Goal: Task Accomplishment & Management: Complete application form

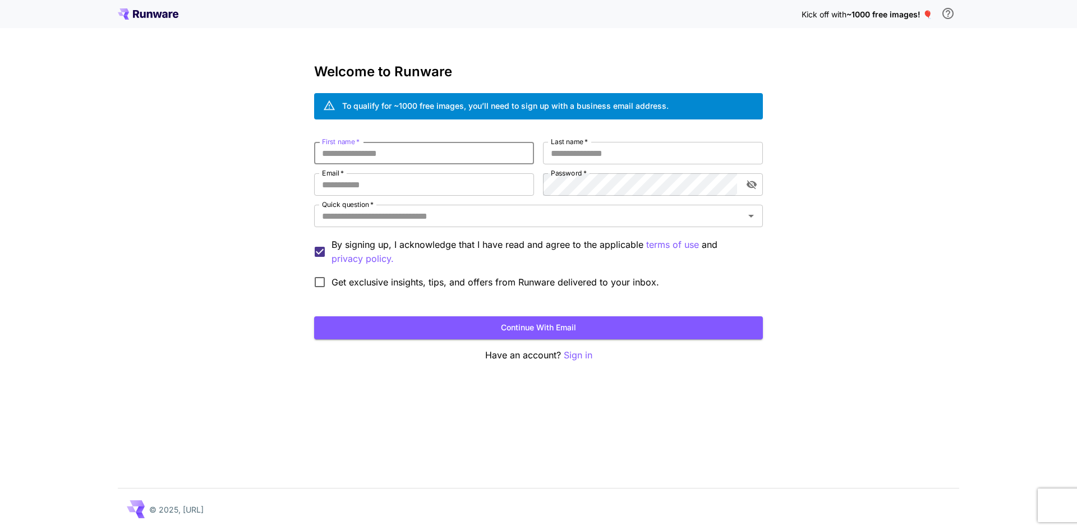
click at [384, 159] on input "First name   *" at bounding box center [424, 153] width 220 height 22
click at [385, 179] on input "Email   *" at bounding box center [424, 184] width 220 height 22
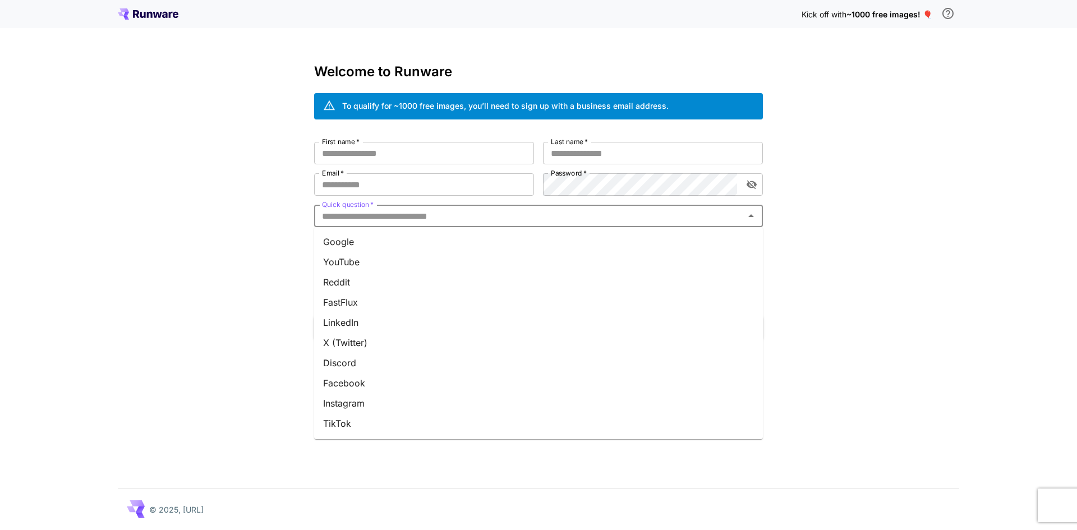
click at [384, 213] on input "Quick question   *" at bounding box center [528, 216] width 423 height 16
click at [328, 247] on li "Google" at bounding box center [538, 242] width 449 height 20
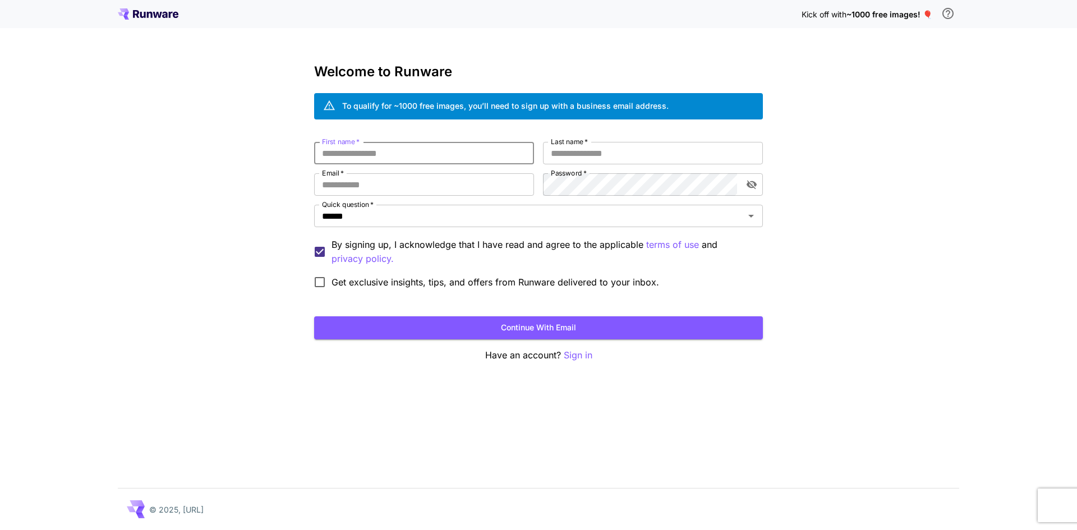
click at [376, 154] on input "First name   *" at bounding box center [424, 153] width 220 height 22
type input "***"
click at [631, 156] on input "Last name   *" at bounding box center [653, 153] width 220 height 22
type input "****"
click at [422, 191] on input "Email   *" at bounding box center [424, 184] width 220 height 22
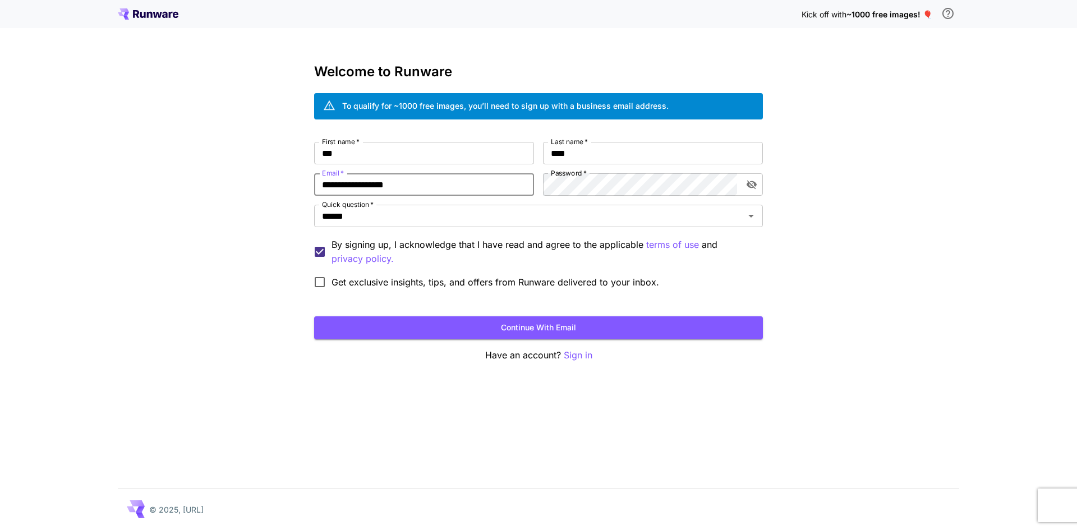
type input "**********"
click at [629, 328] on button "Continue with email" at bounding box center [538, 327] width 449 height 23
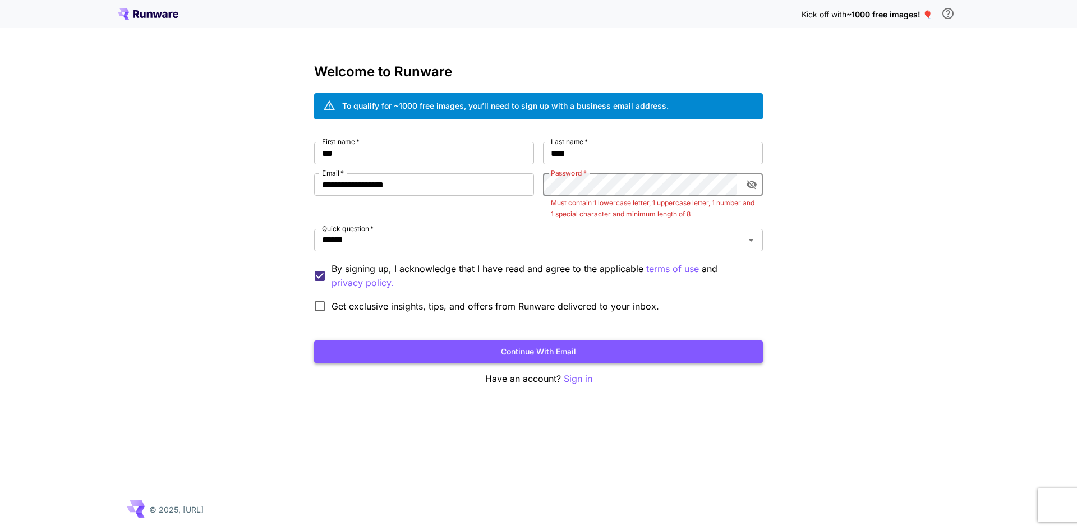
click at [543, 340] on button "Continue with email" at bounding box center [538, 351] width 449 height 23
click at [610, 352] on button "Continue with email" at bounding box center [538, 351] width 449 height 23
click at [412, 315] on label "Get exclusive insights, tips, and offers from Runware delivered to your inbox." at bounding box center [483, 306] width 351 height 24
click at [425, 339] on form "**********" at bounding box center [538, 252] width 449 height 221
click at [432, 350] on button "Continue with email" at bounding box center [538, 351] width 449 height 23
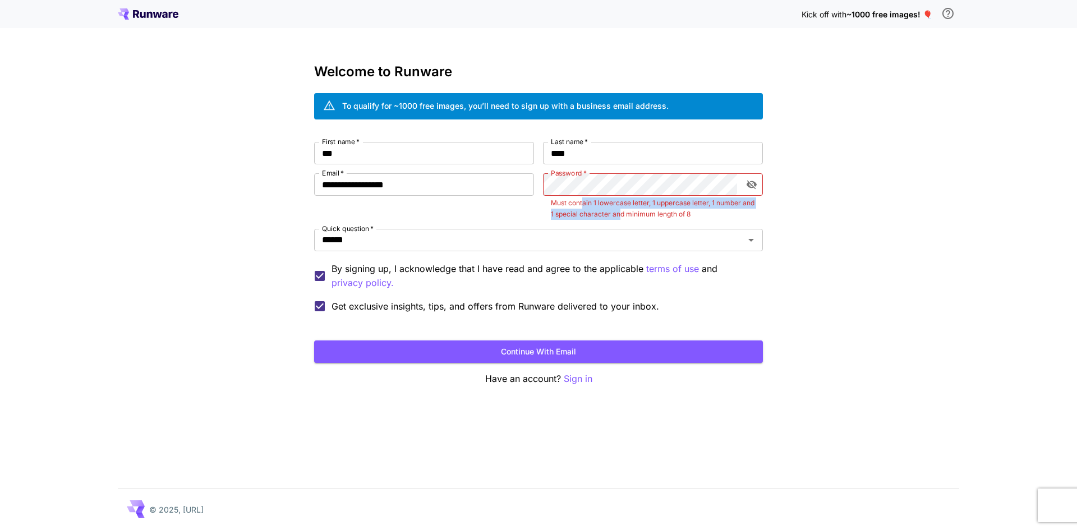
drag, startPoint x: 583, startPoint y: 206, endPoint x: 634, endPoint y: 209, distance: 50.5
click at [634, 209] on p "Must contain 1 lowercase letter, 1 uppercase letter, 1 number and 1 special cha…" at bounding box center [653, 208] width 204 height 22
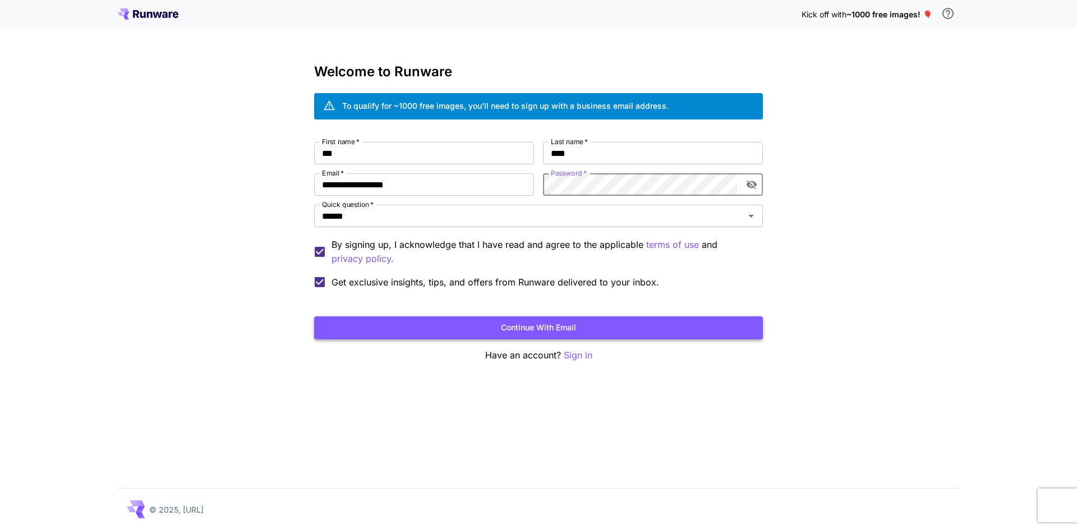
click at [591, 338] on button "Continue with email" at bounding box center [538, 327] width 449 height 23
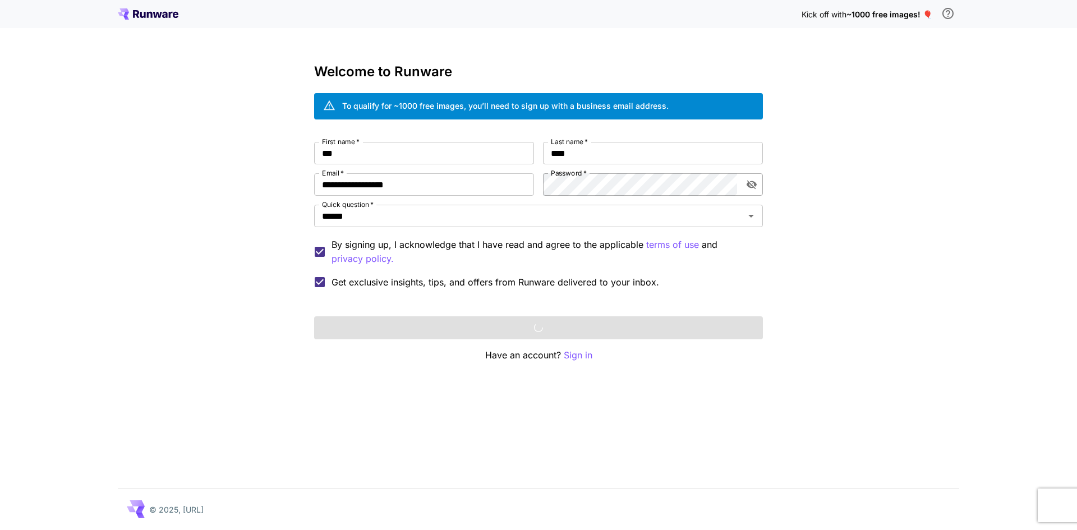
click at [753, 179] on icon "toggle password visibility" at bounding box center [751, 184] width 11 height 11
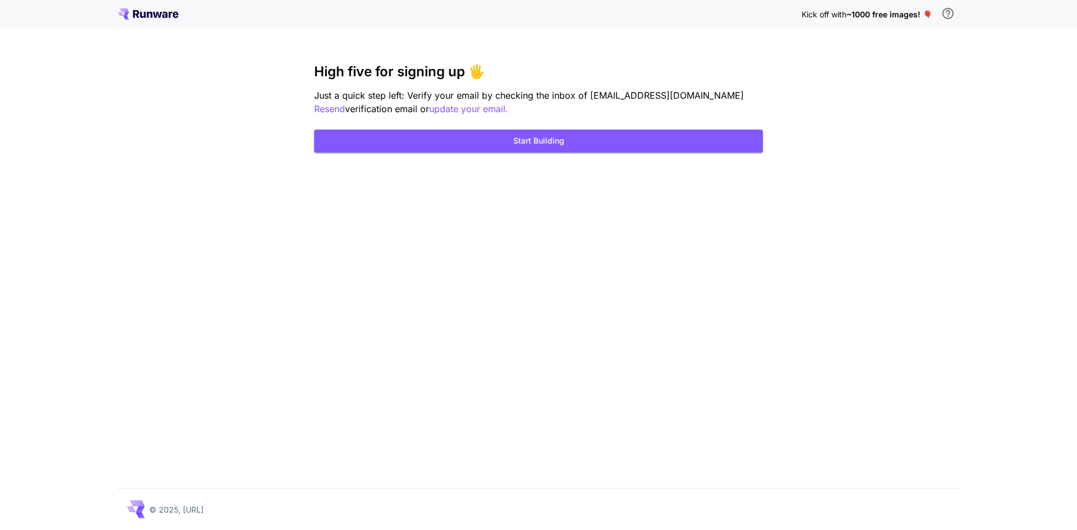
click at [450, 155] on div "Kick off with ~1000 free images! 🎈 High five for signing up 🖐️ Just a quick ste…" at bounding box center [538, 265] width 1077 height 530
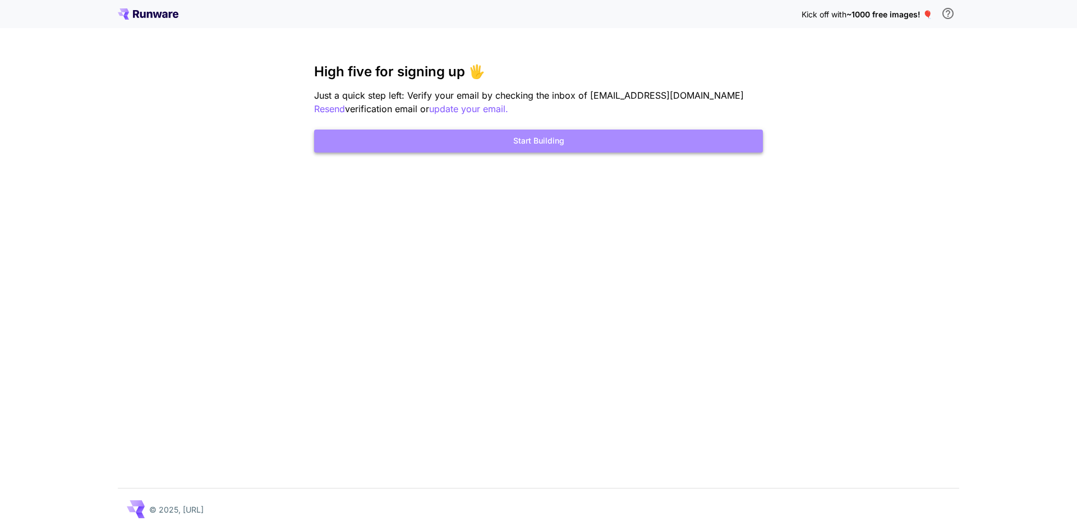
click at [456, 149] on button "Start Building" at bounding box center [538, 141] width 449 height 23
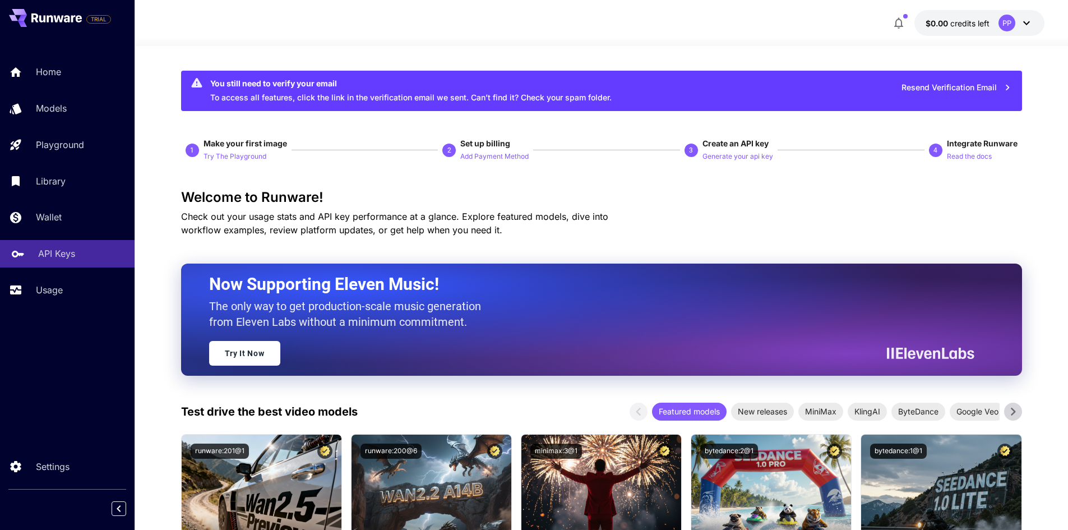
click at [67, 260] on p "API Keys" at bounding box center [56, 253] width 37 height 13
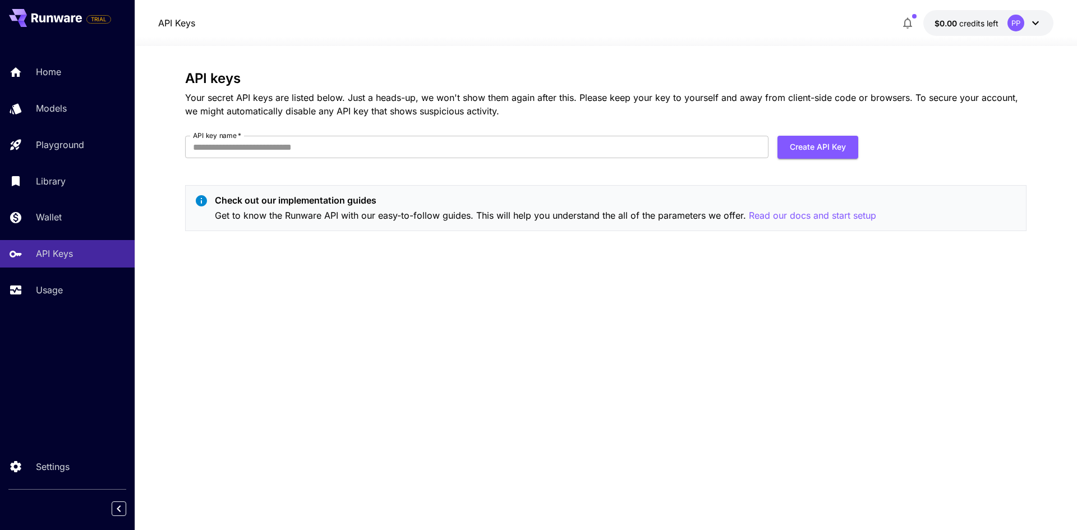
click at [363, 160] on form "API key name   * API key name   * Create API Key" at bounding box center [521, 151] width 673 height 31
click at [832, 163] on form "API key name   * API key name   * Create API Key" at bounding box center [521, 151] width 673 height 31
click at [831, 156] on button "Create API Key" at bounding box center [817, 147] width 81 height 23
type input "****"
click at [800, 135] on div "API keys Your secret API keys are listed below. Just a heads-up, we won't show …" at bounding box center [605, 155] width 841 height 169
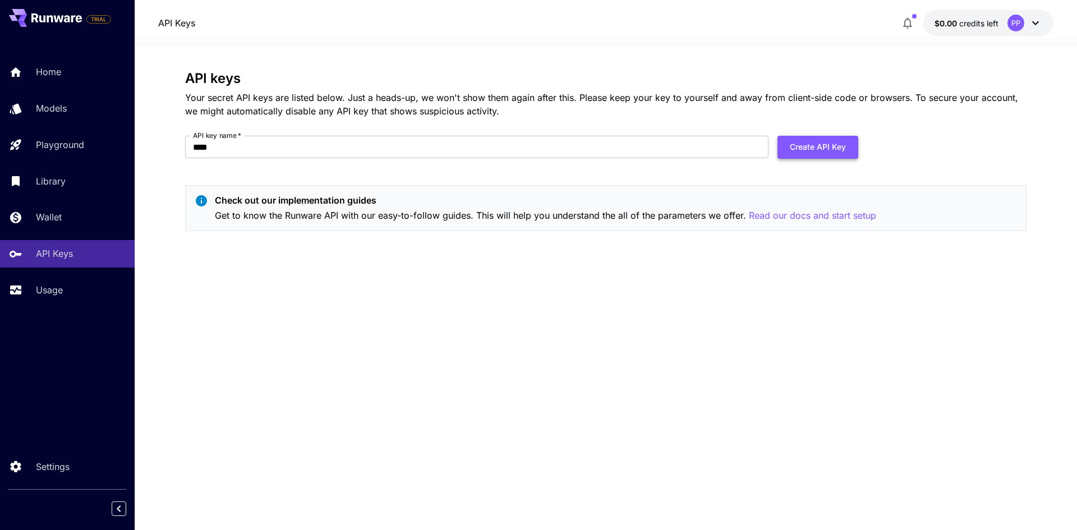
click at [803, 142] on button "Create API Key" at bounding box center [817, 147] width 81 height 23
click at [961, 45] on div "You need to verify your email address before you can perform this action." at bounding box center [984, 37] width 139 height 40
click at [1007, 29] on button "$0.00 credits left PP" at bounding box center [988, 23] width 130 height 26
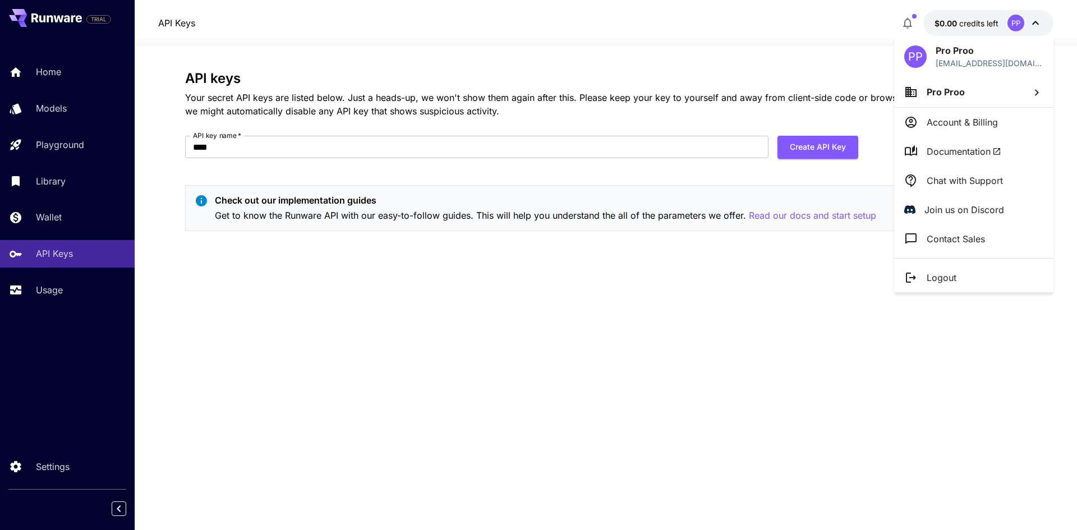
click at [94, 261] on div at bounding box center [538, 265] width 1077 height 530
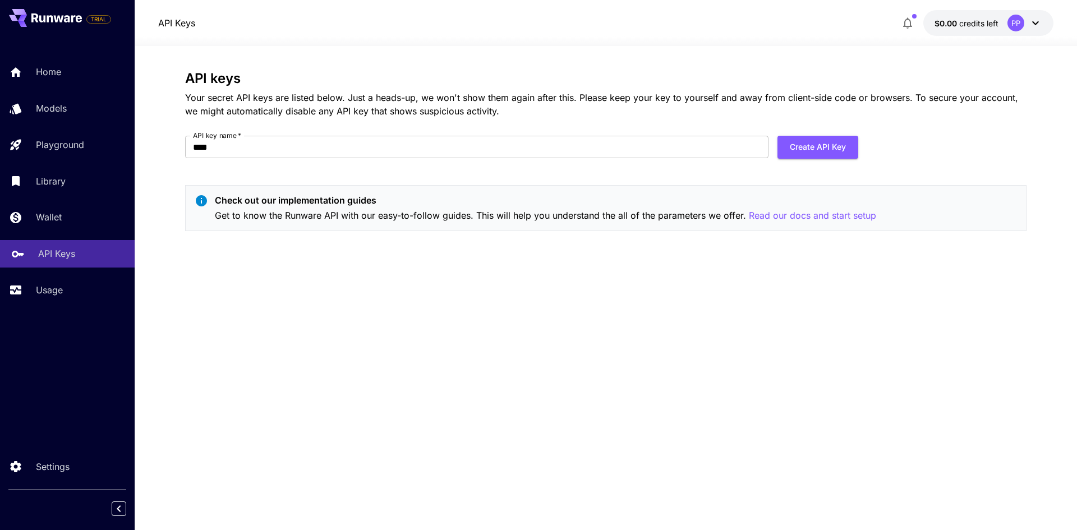
click at [52, 264] on link "API Keys" at bounding box center [67, 253] width 135 height 27
click at [58, 187] on p "Library" at bounding box center [53, 180] width 30 height 13
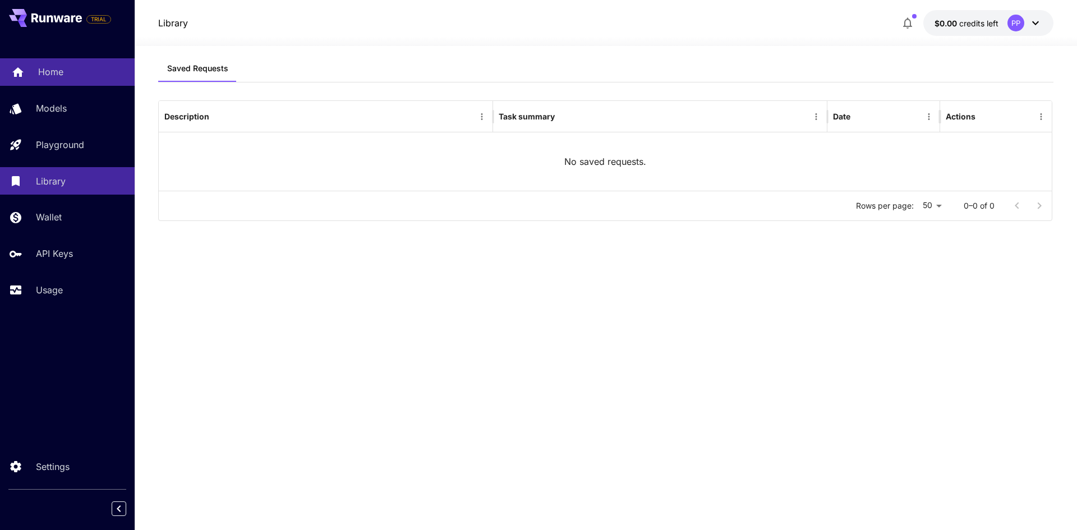
click at [83, 72] on div "Home" at bounding box center [81, 71] width 87 height 13
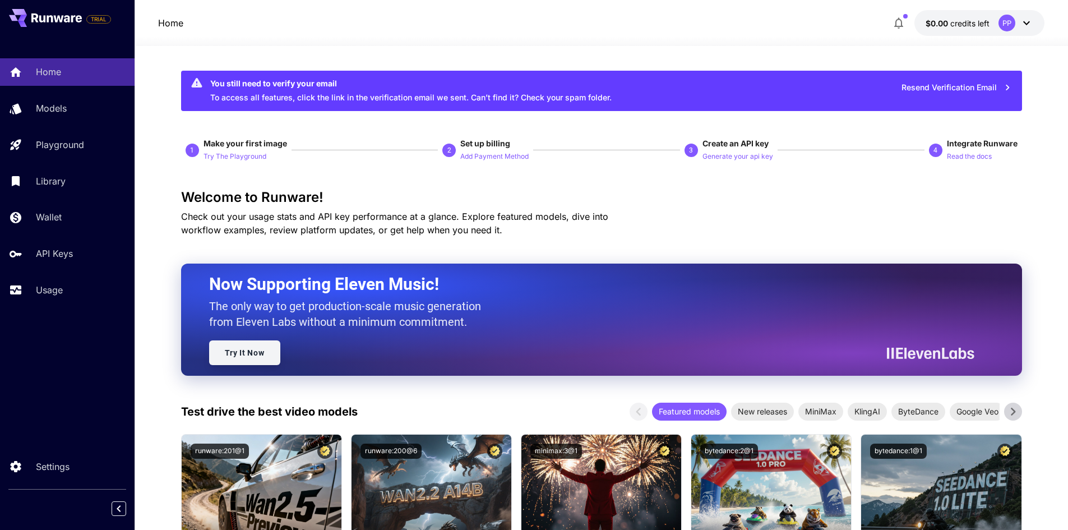
click at [271, 346] on link "Try It Now" at bounding box center [244, 352] width 71 height 25
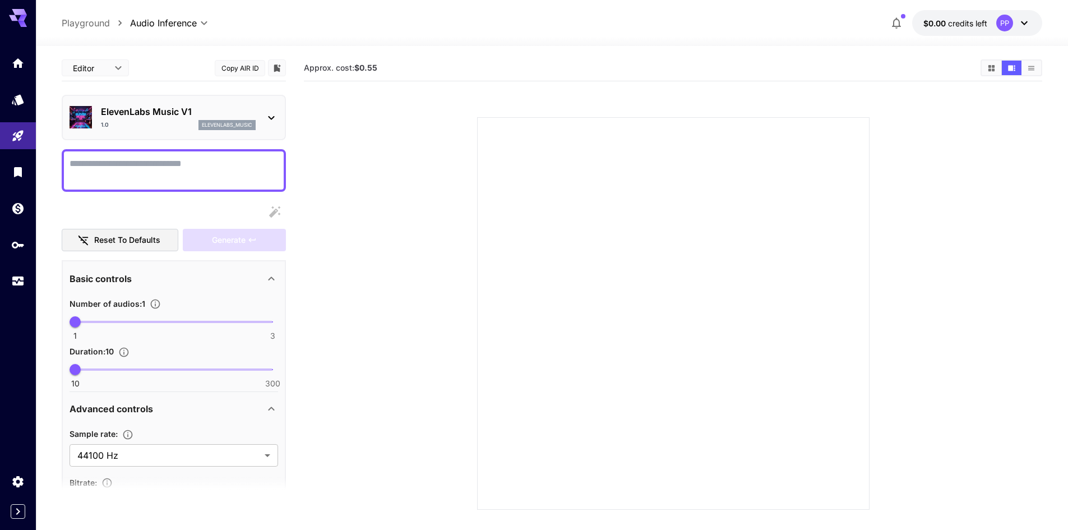
click at [175, 133] on div "ElevenLabs Music V1 1.0 elevenlabs_music" at bounding box center [174, 117] width 209 height 34
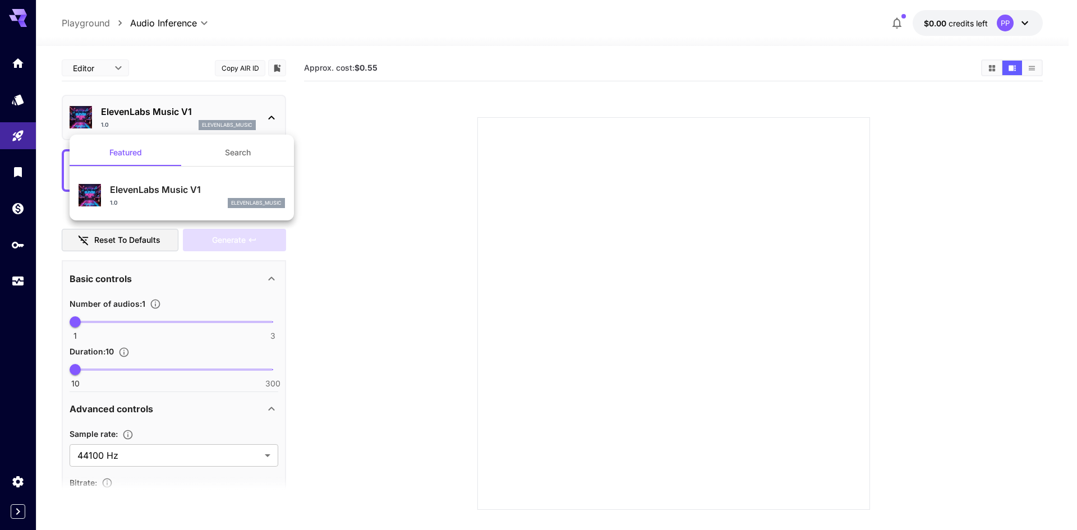
click at [229, 164] on button "Search" at bounding box center [238, 152] width 112 height 27
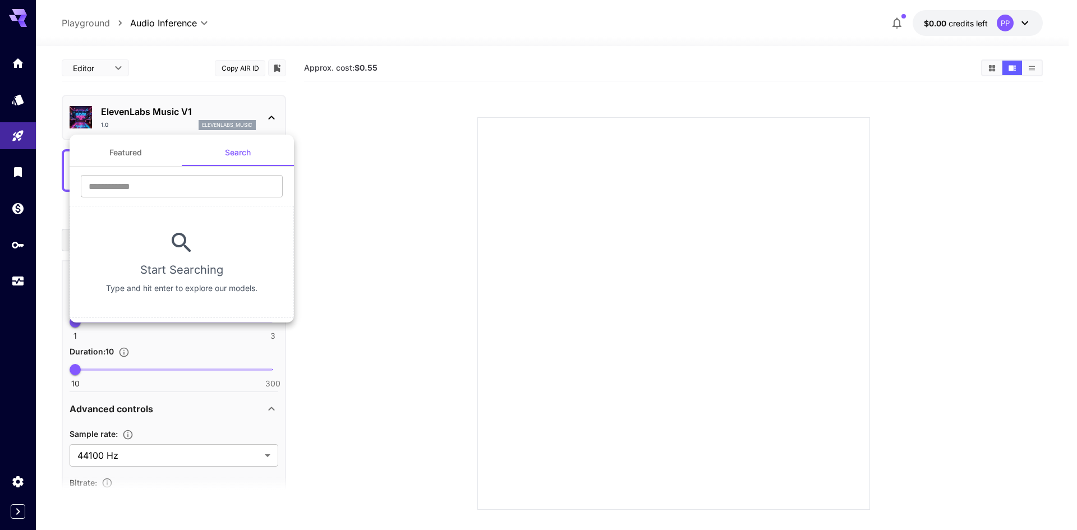
click at [153, 123] on div at bounding box center [538, 265] width 1077 height 530
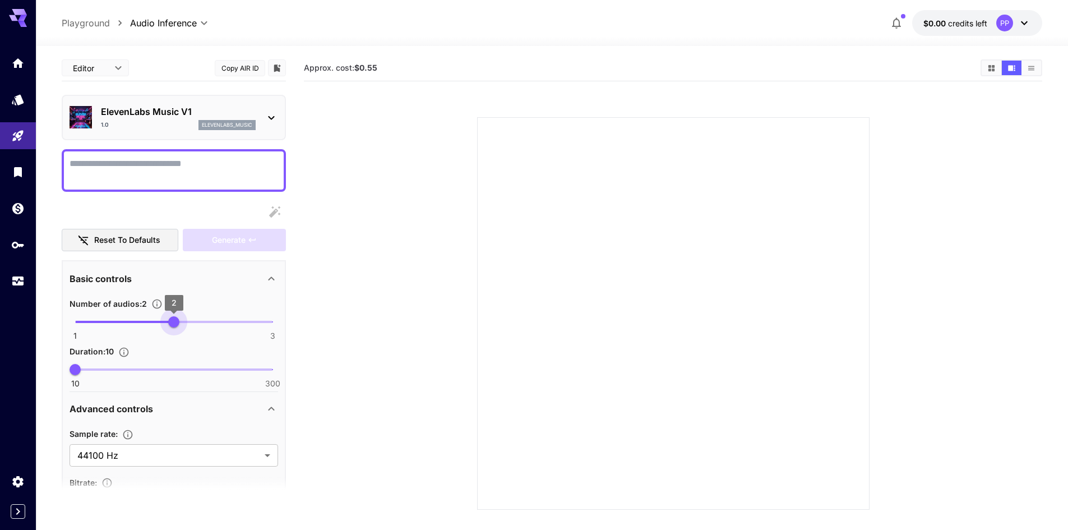
type input "*"
drag, startPoint x: 156, startPoint y: 320, endPoint x: 80, endPoint y: 323, distance: 76.9
click at [80, 323] on span "1 3 1" at bounding box center [173, 321] width 197 height 17
click at [193, 30] on div "**********" at bounding box center [552, 23] width 1032 height 46
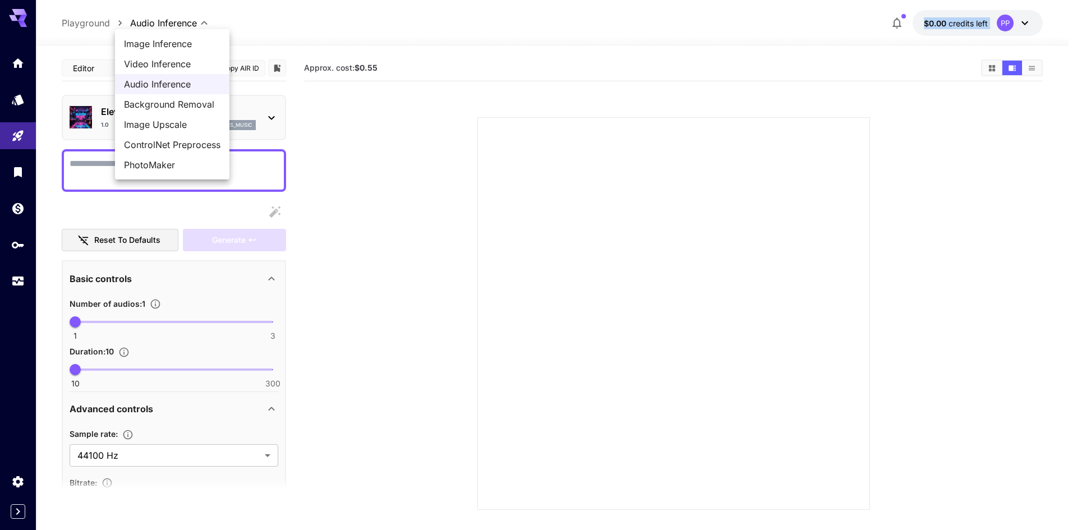
click at [197, 20] on body "**********" at bounding box center [538, 309] width 1077 height 619
click at [188, 67] on span "Video Inference" at bounding box center [172, 63] width 96 height 13
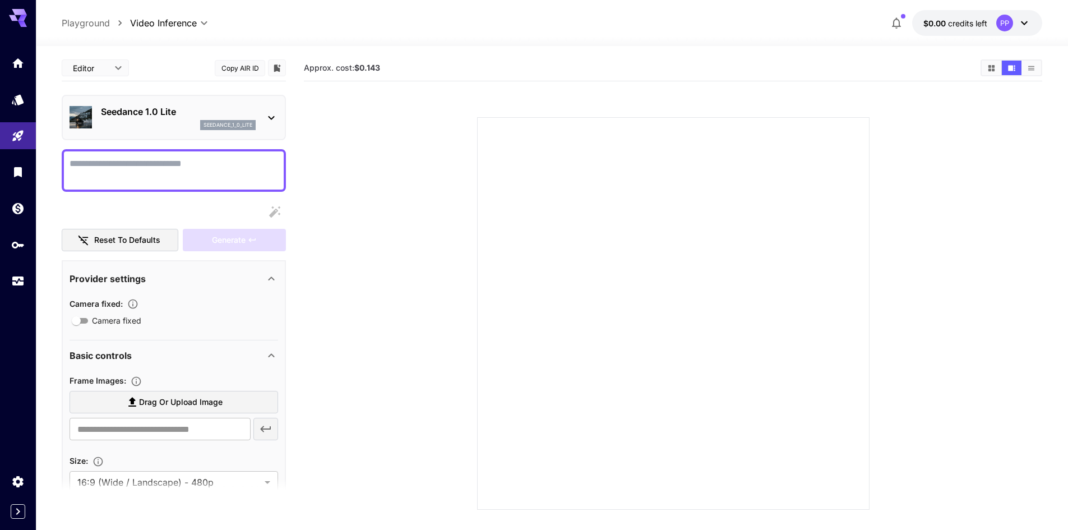
click at [194, 130] on div "seedance_1_0_lite" at bounding box center [178, 125] width 155 height 10
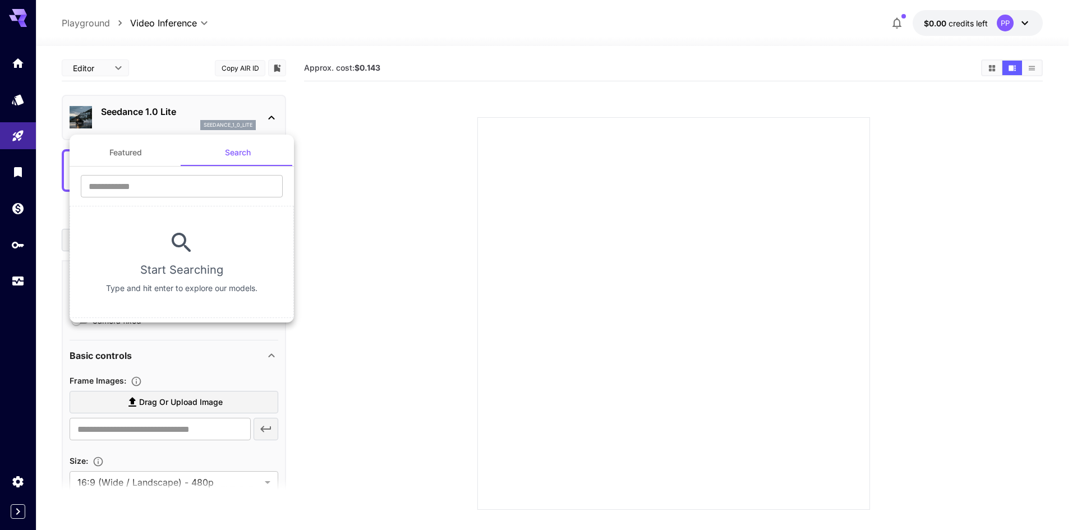
click at [193, 128] on div at bounding box center [538, 265] width 1077 height 530
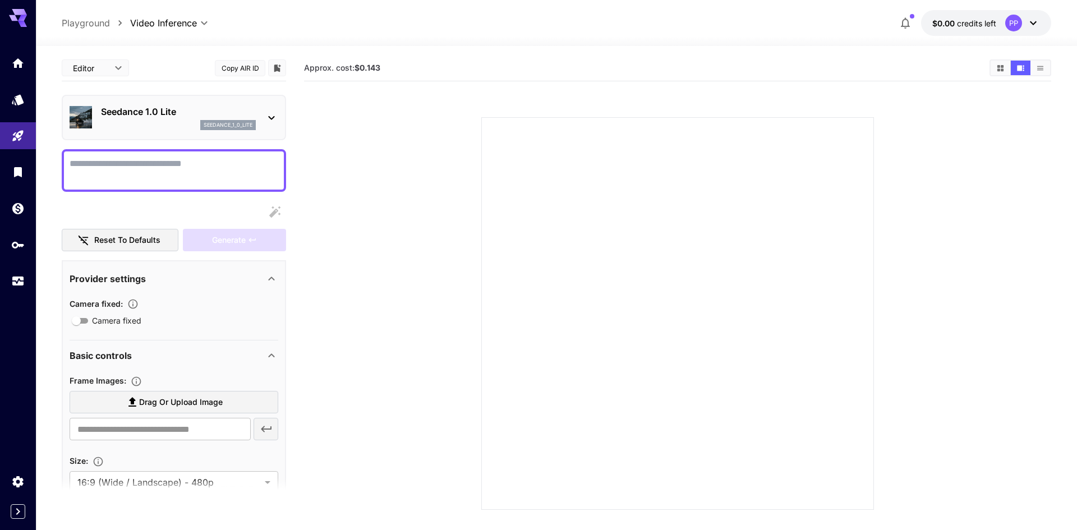
click at [184, 25] on body "**********" at bounding box center [538, 309] width 1077 height 619
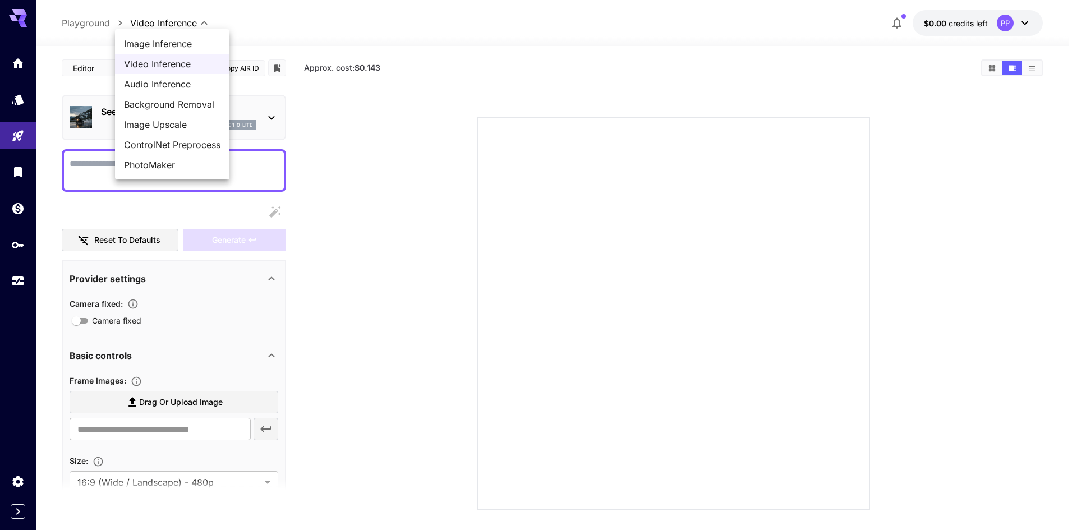
click at [183, 45] on span "Image Inference" at bounding box center [172, 43] width 96 height 13
type input "**********"
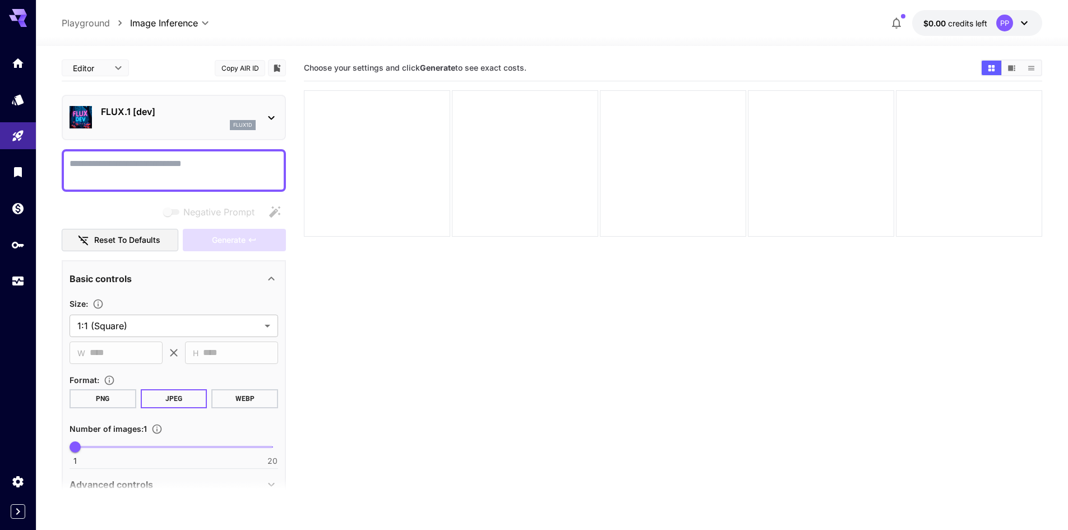
click at [85, 408] on button "PNG" at bounding box center [103, 398] width 67 height 19
click at [17, 242] on icon "API Keys" at bounding box center [18, 242] width 13 height 13
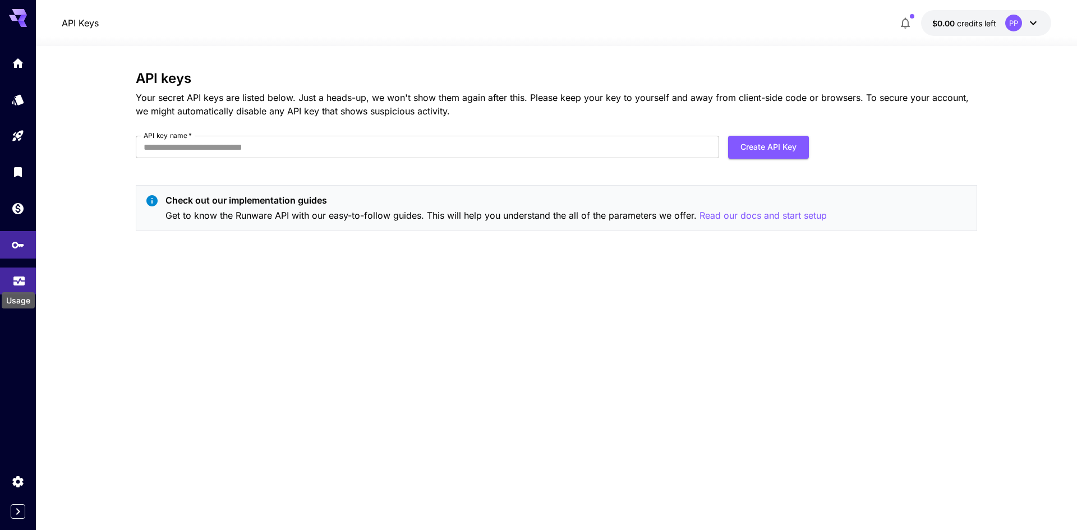
click at [24, 276] on icon "Usage" at bounding box center [18, 280] width 13 height 13
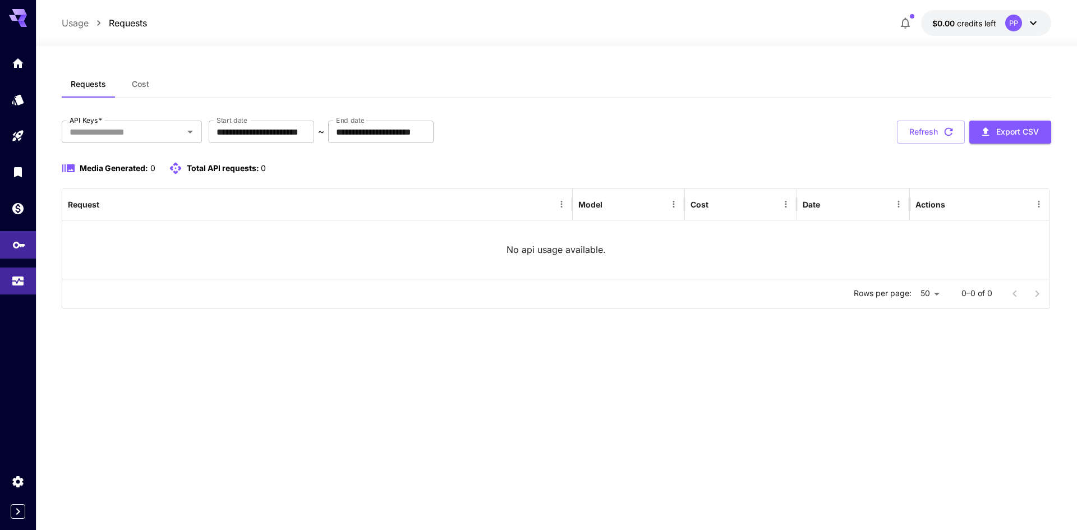
click at [15, 233] on link at bounding box center [18, 244] width 36 height 27
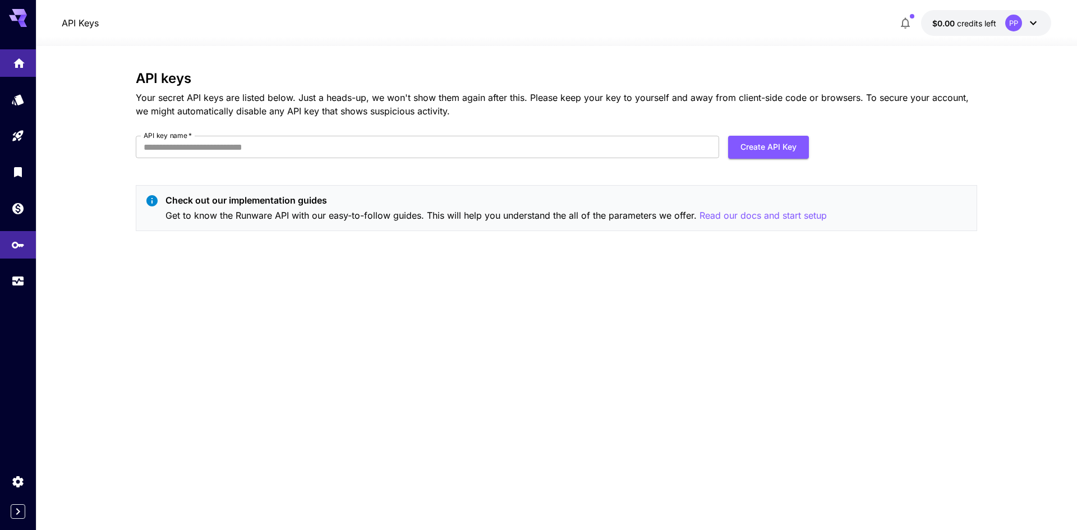
click at [16, 63] on icon "Home" at bounding box center [18, 63] width 11 height 10
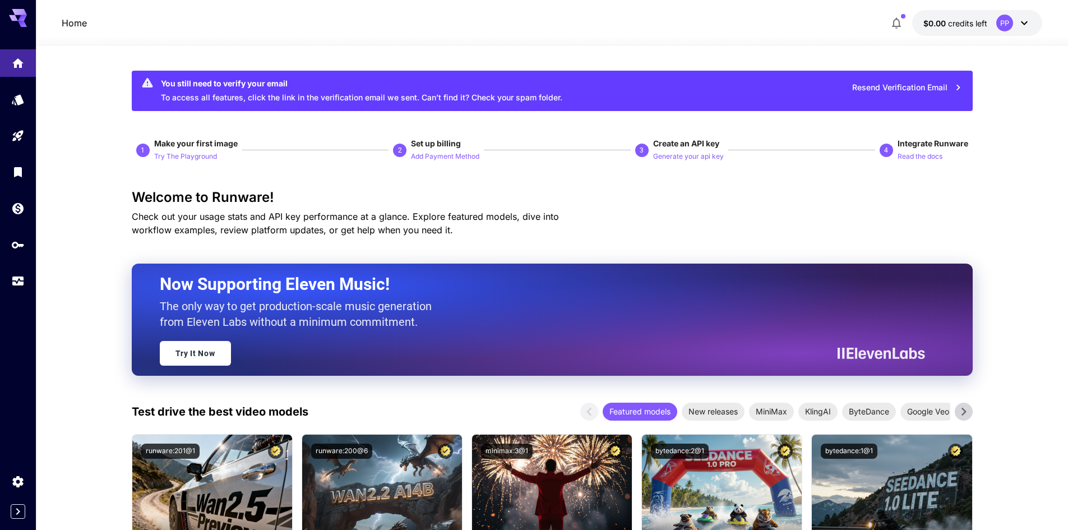
click at [13, 19] on icon at bounding box center [18, 15] width 18 height 12
drag, startPoint x: 878, startPoint y: 102, endPoint x: 879, endPoint y: 89, distance: 13.5
click at [878, 99] on div "Resend Verification Email" at bounding box center [893, 91] width 149 height 34
click at [880, 87] on button "Resend Verification Email" at bounding box center [907, 87] width 122 height 23
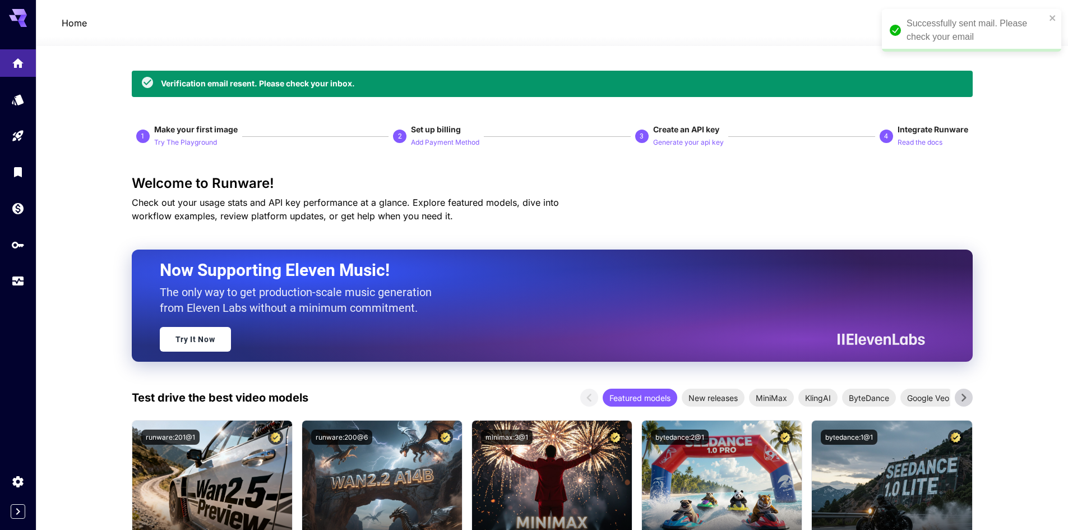
click at [947, 34] on div "Successfully sent mail. Please check your email" at bounding box center [976, 30] width 139 height 27
click at [762, 89] on div "Verification email resent. Please check your inbox." at bounding box center [552, 84] width 841 height 26
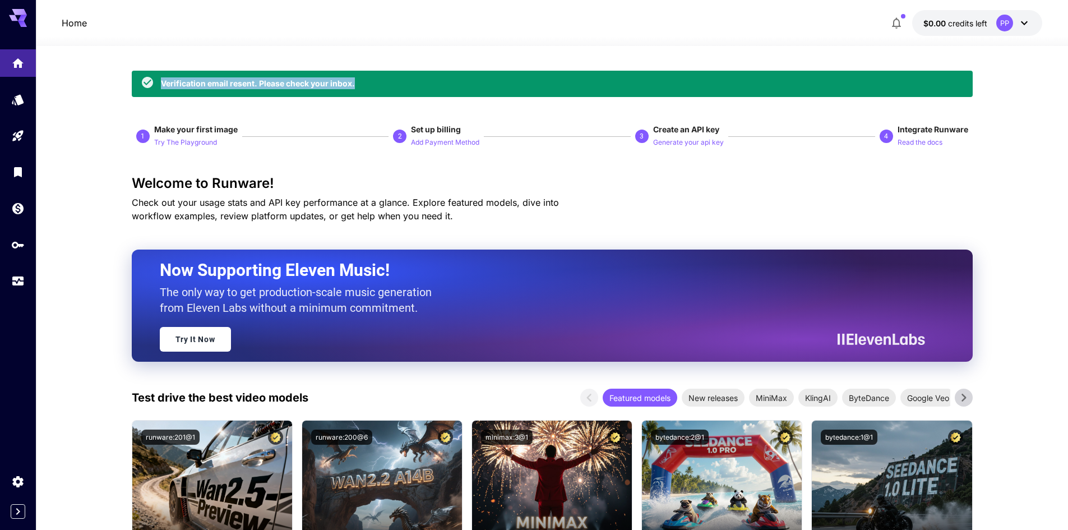
click at [762, 89] on div "Verification email resent. Please check your inbox." at bounding box center [552, 84] width 841 height 26
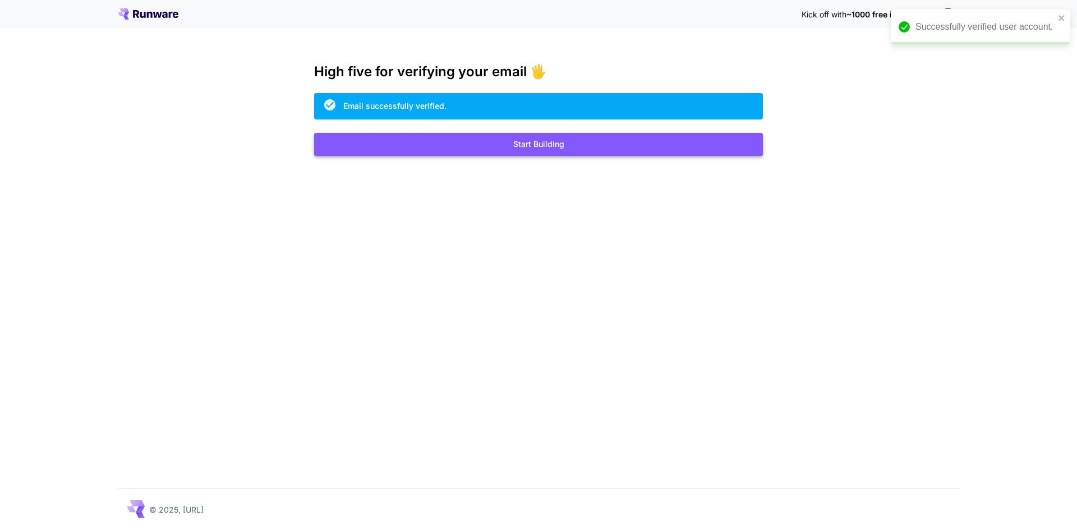
click at [537, 137] on button "Start Building" at bounding box center [538, 144] width 449 height 23
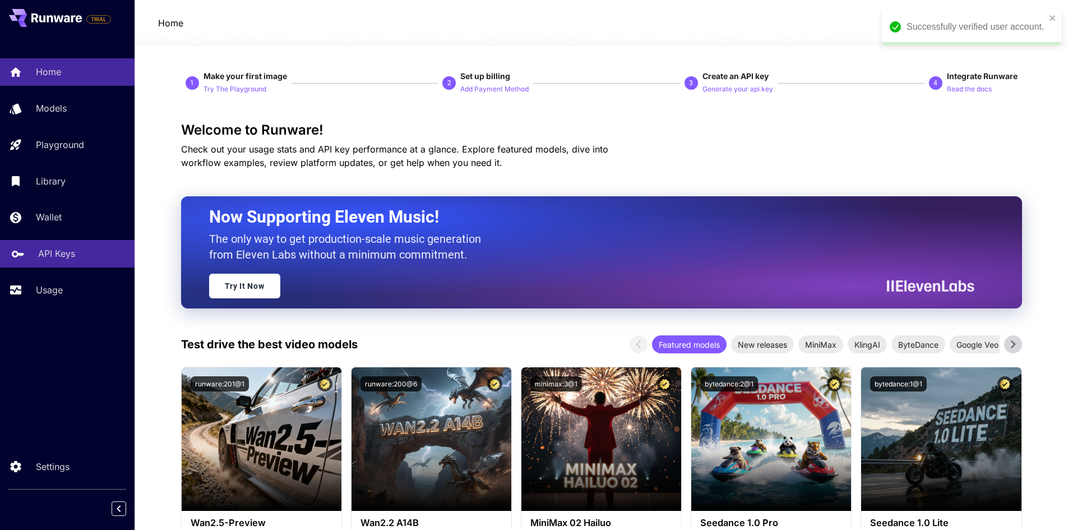
click at [77, 251] on div "API Keys" at bounding box center [81, 253] width 87 height 13
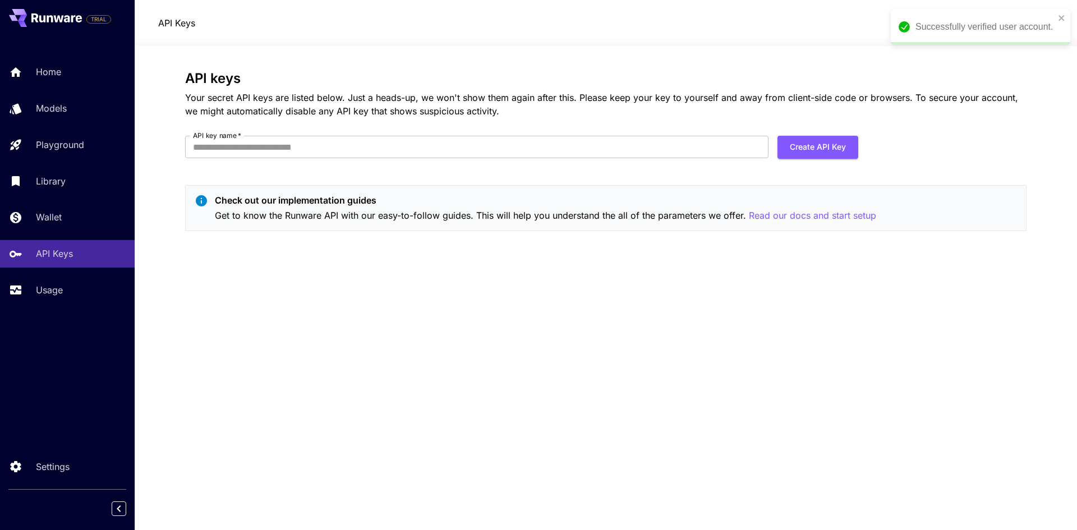
drag, startPoint x: 416, startPoint y: 167, endPoint x: 411, endPoint y: 159, distance: 10.1
click at [416, 165] on div "API keys Your secret API keys are listed below. Just a heads-up, we won't show …" at bounding box center [605, 155] width 841 height 169
click at [407, 155] on input "API key name   *" at bounding box center [476, 147] width 583 height 22
type input "****"
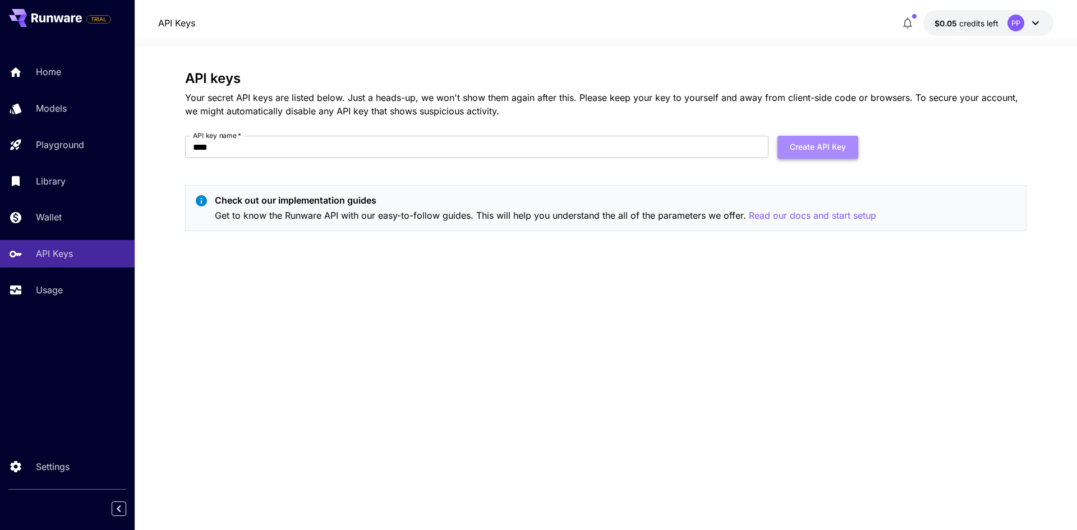
click at [801, 155] on button "Create API Key" at bounding box center [817, 147] width 81 height 23
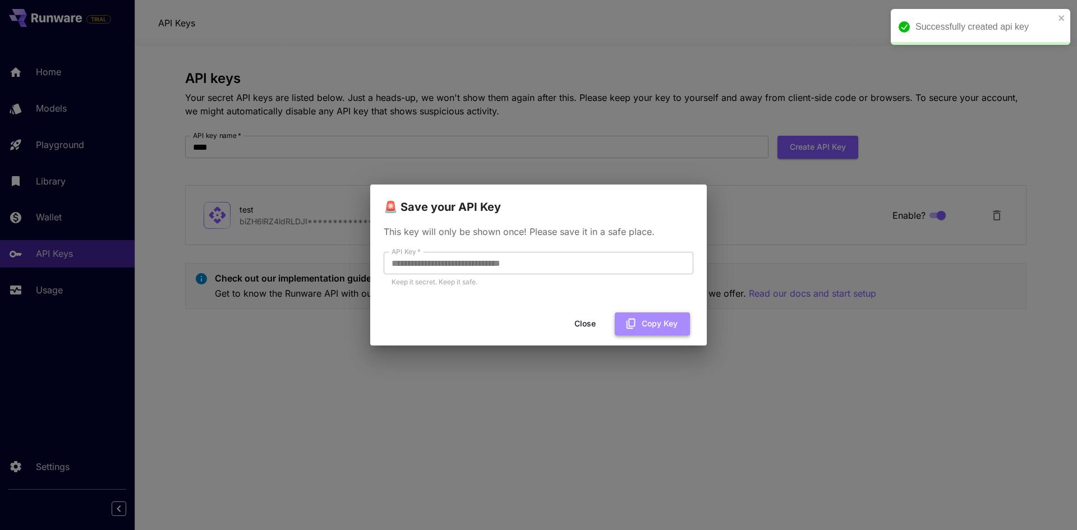
click at [668, 328] on button "Copy Key" at bounding box center [652, 323] width 75 height 23
click at [508, 363] on div "**********" at bounding box center [538, 265] width 1077 height 530
click at [587, 317] on button "Close" at bounding box center [594, 323] width 50 height 23
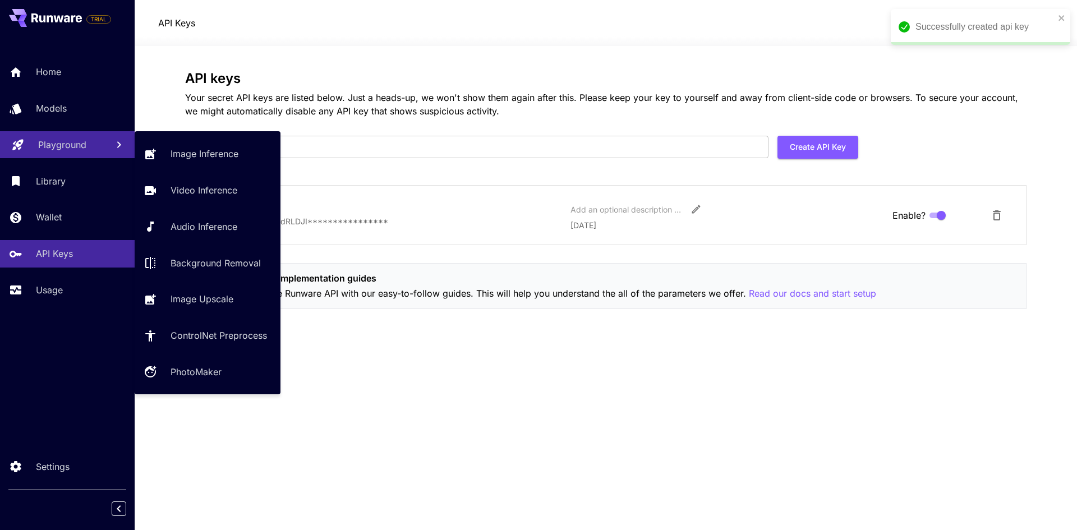
click at [94, 149] on div "Playground" at bounding box center [68, 144] width 61 height 13
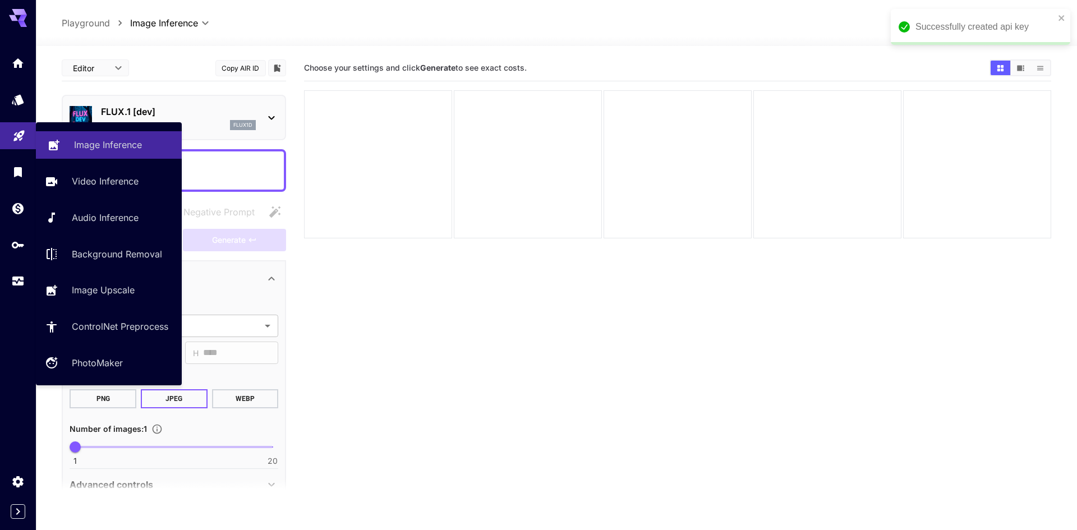
click at [70, 141] on link "Image Inference" at bounding box center [109, 144] width 146 height 27
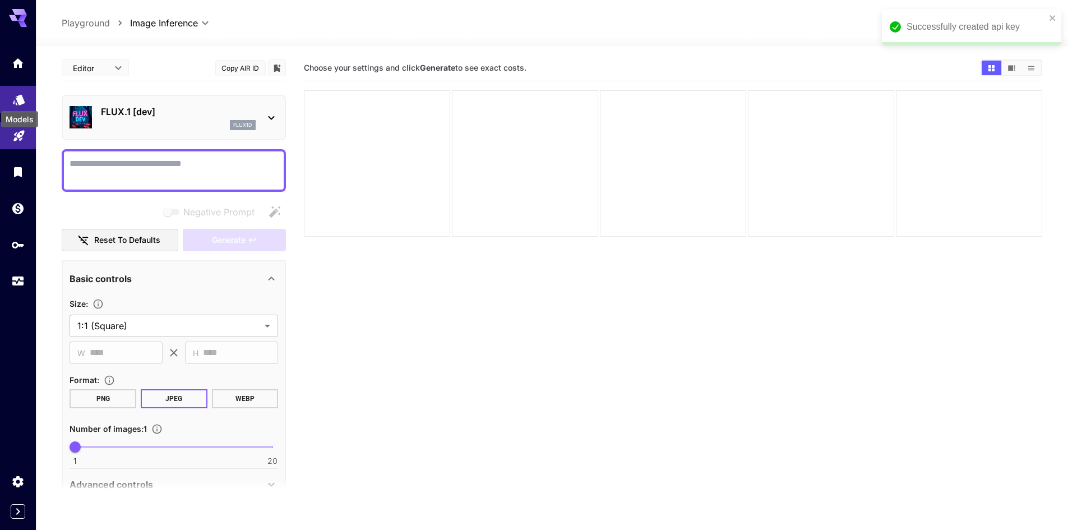
click at [15, 103] on icon "Models" at bounding box center [18, 95] width 13 height 13
